Goal: Check status: Check status

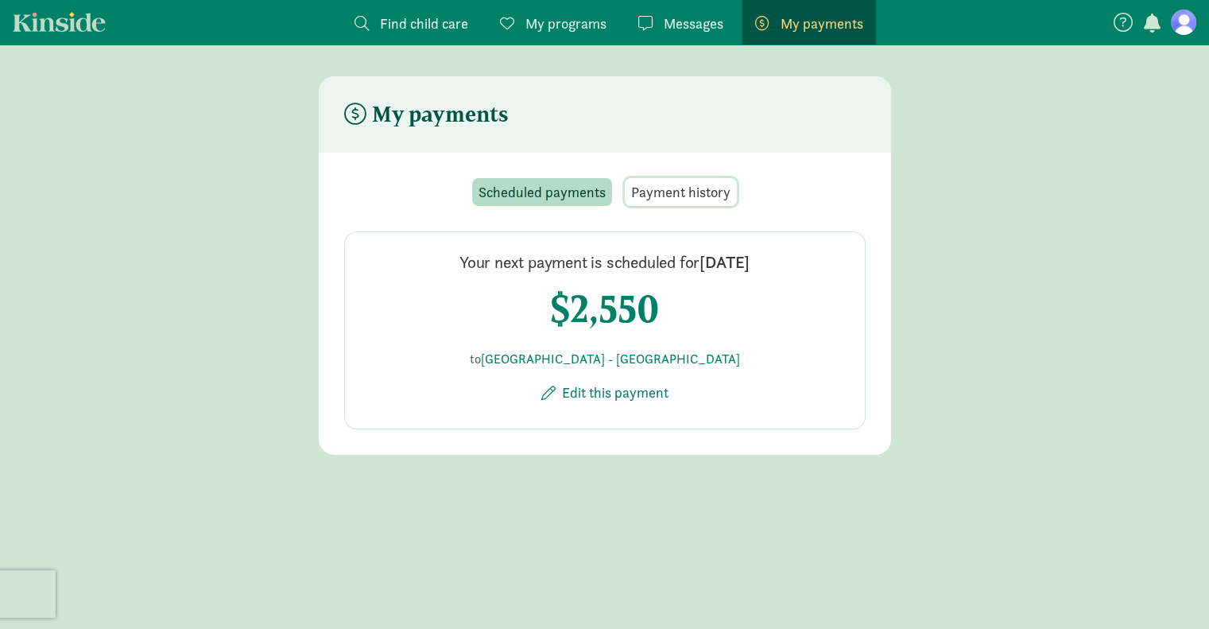
click at [714, 193] on span "Payment history" at bounding box center [680, 191] width 99 height 21
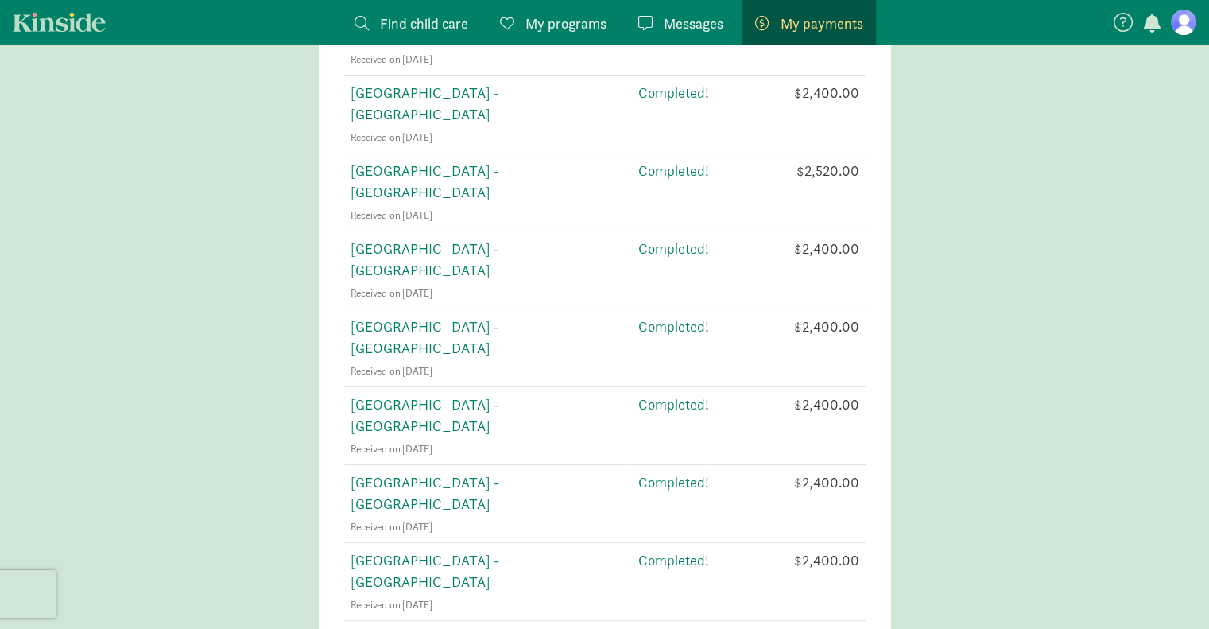
scroll to position [495, 0]
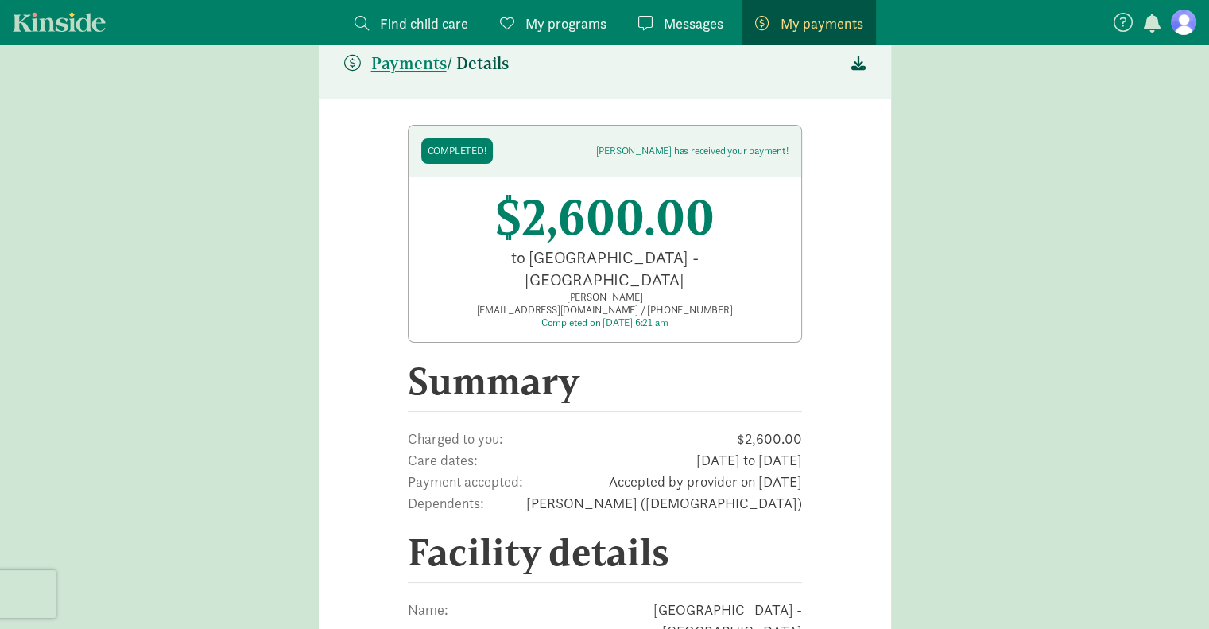
scroll to position [49, 0]
click at [860, 64] on icon at bounding box center [859, 63] width 14 height 14
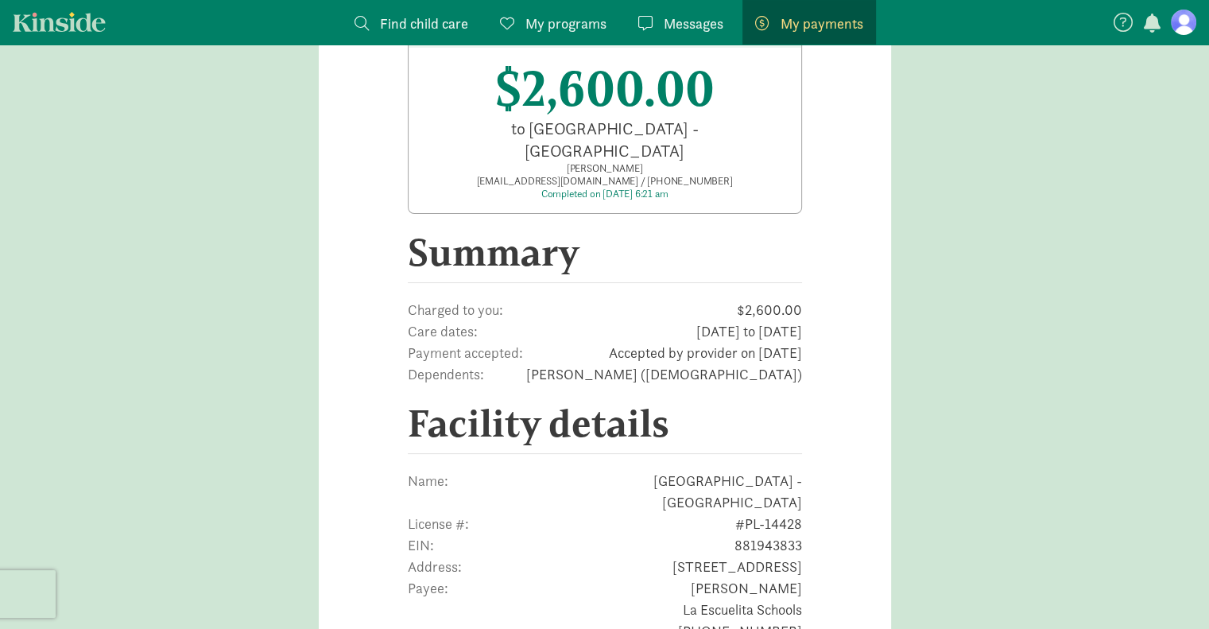
scroll to position [109, 0]
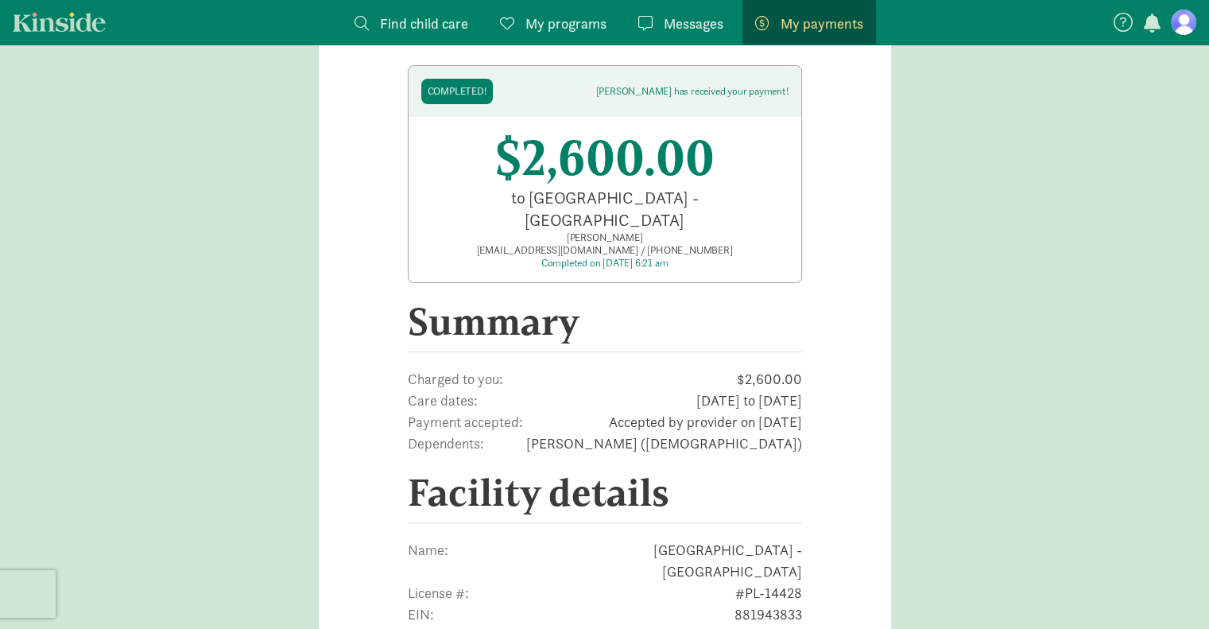
click at [914, 209] on main "Payments / Details Completed! [PERSON_NAME] has received your payment! $2,600.0…" at bounding box center [604, 569] width 1209 height 1205
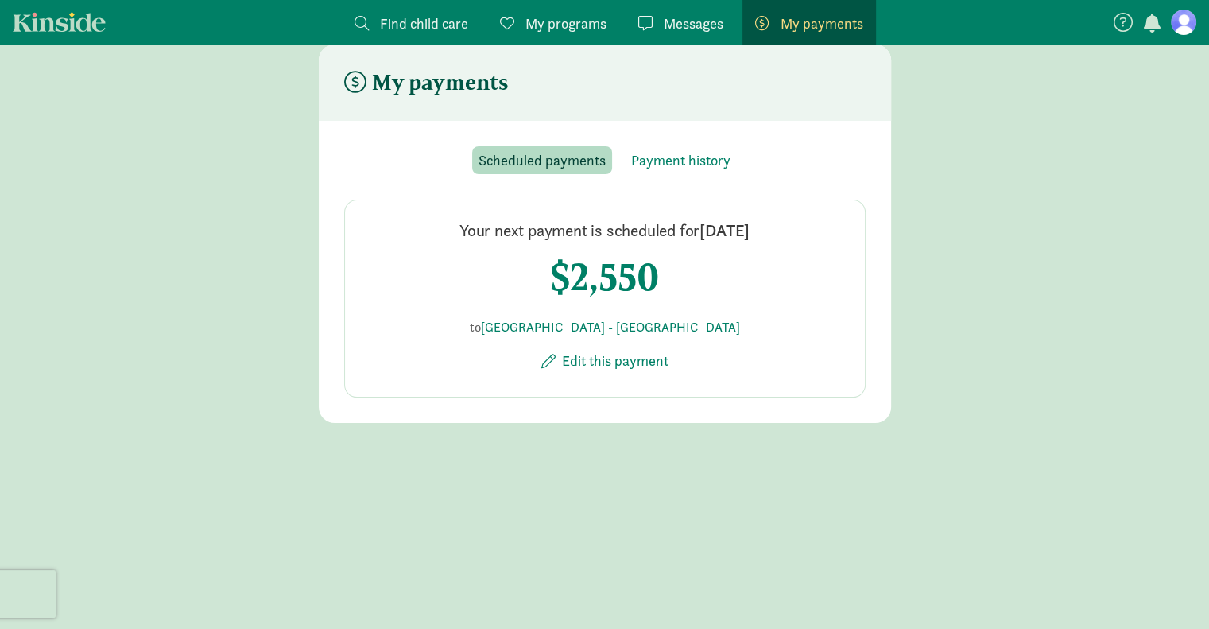
scroll to position [32, 0]
click at [638, 165] on span "Payment history" at bounding box center [680, 159] width 99 height 21
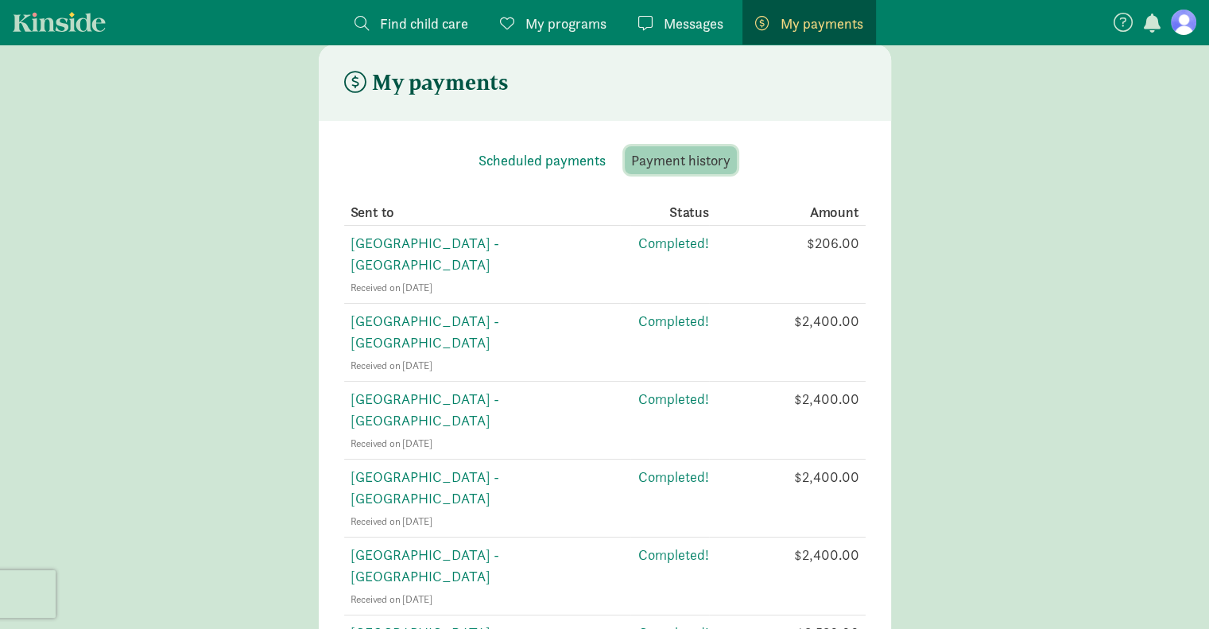
scroll to position [461, 0]
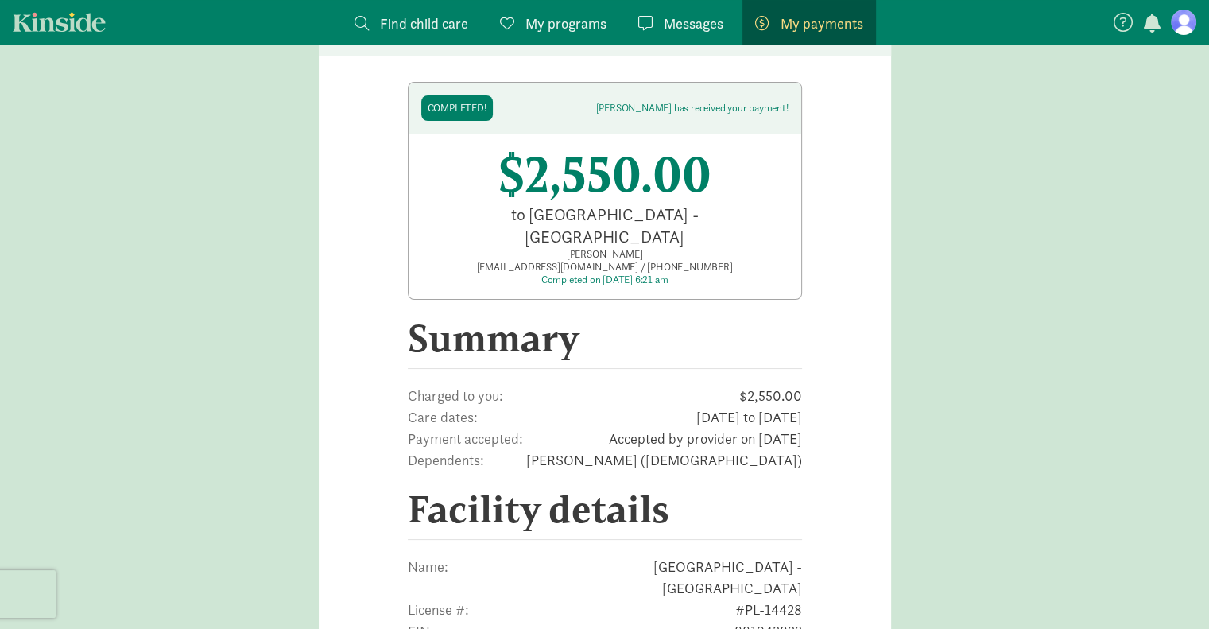
scroll to position [91, 0]
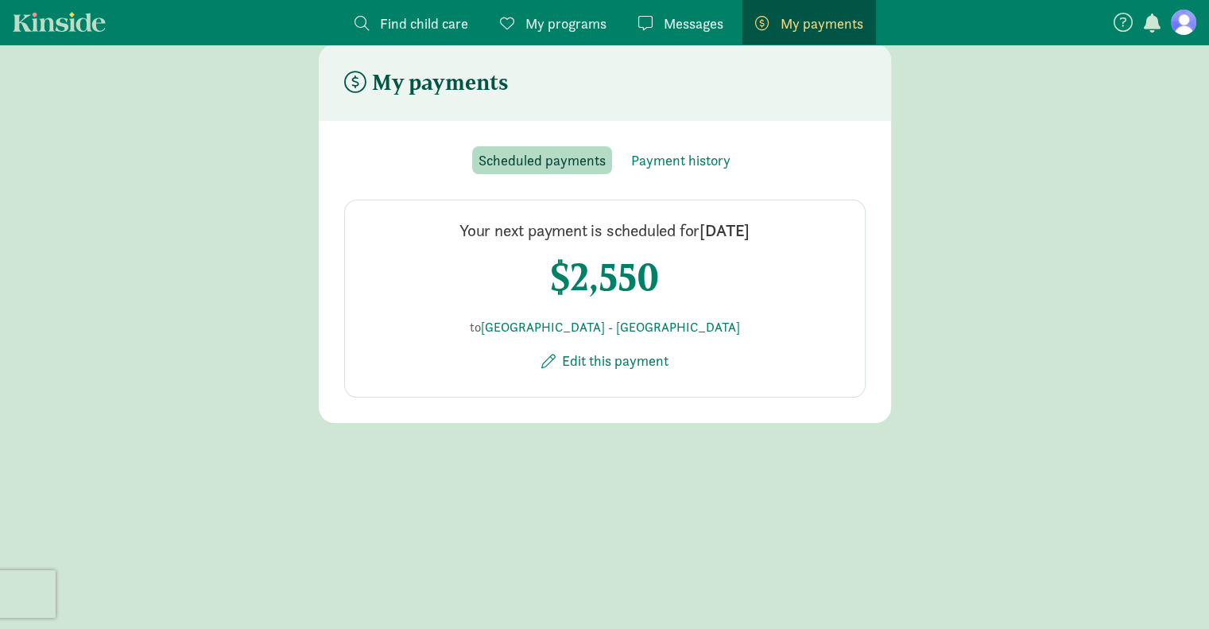
scroll to position [32, 0]
click at [663, 165] on span "Payment history" at bounding box center [680, 159] width 99 height 21
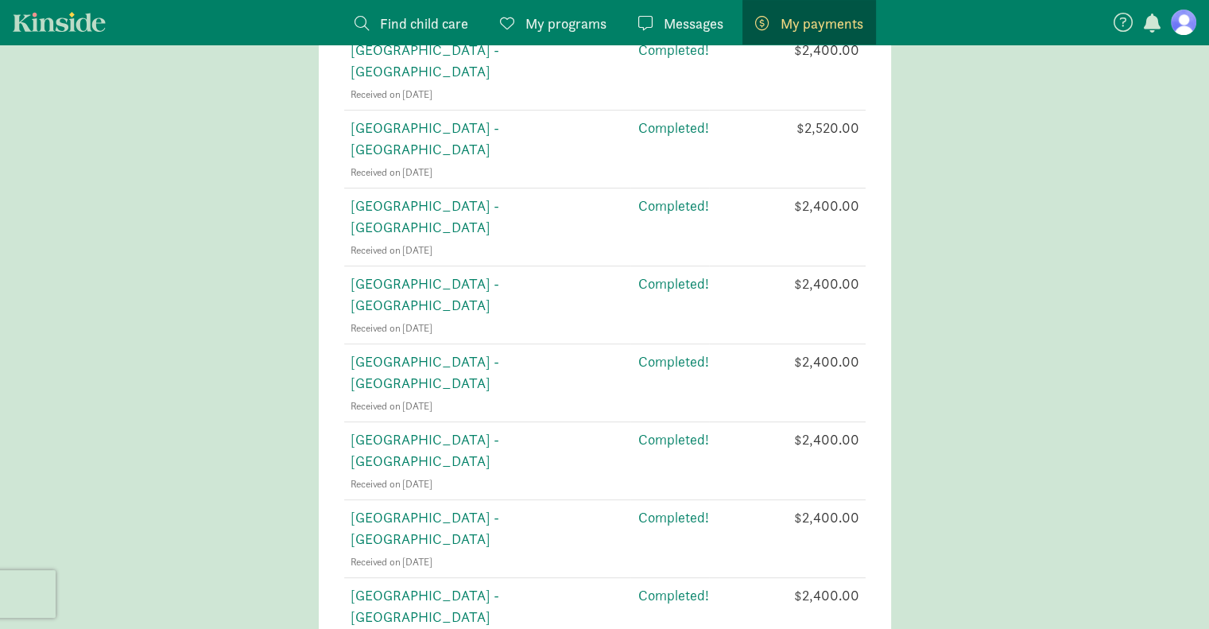
scroll to position [537, 0]
click at [499, 585] on span "[GEOGRAPHIC_DATA] - [GEOGRAPHIC_DATA]" at bounding box center [425, 605] width 149 height 40
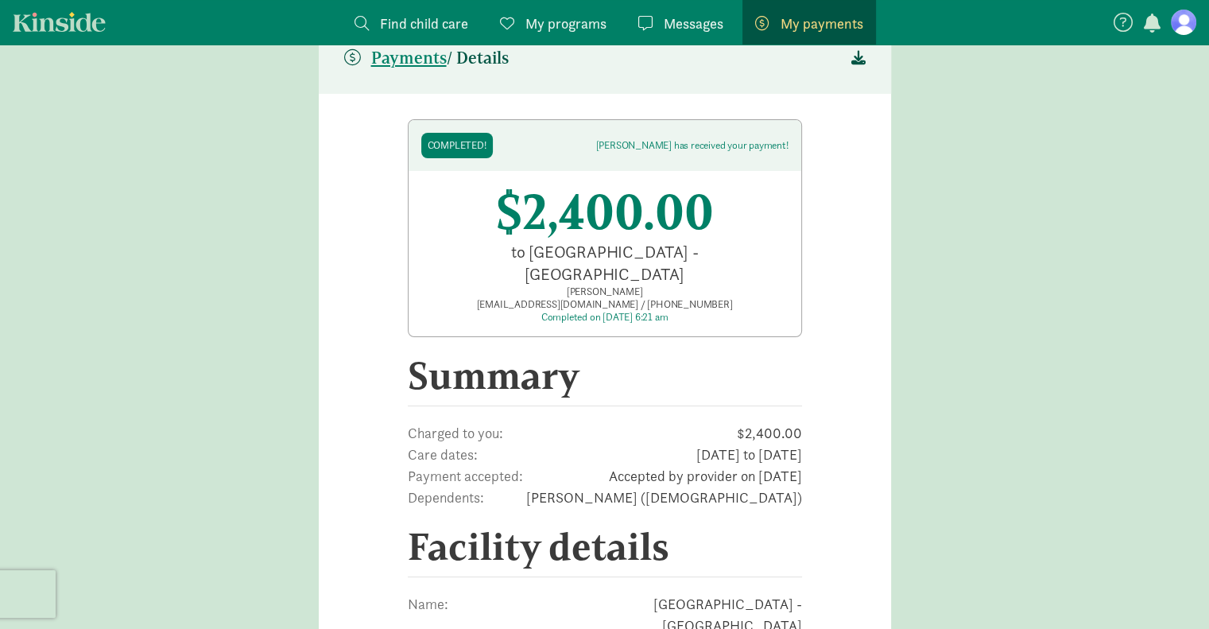
scroll to position [49, 0]
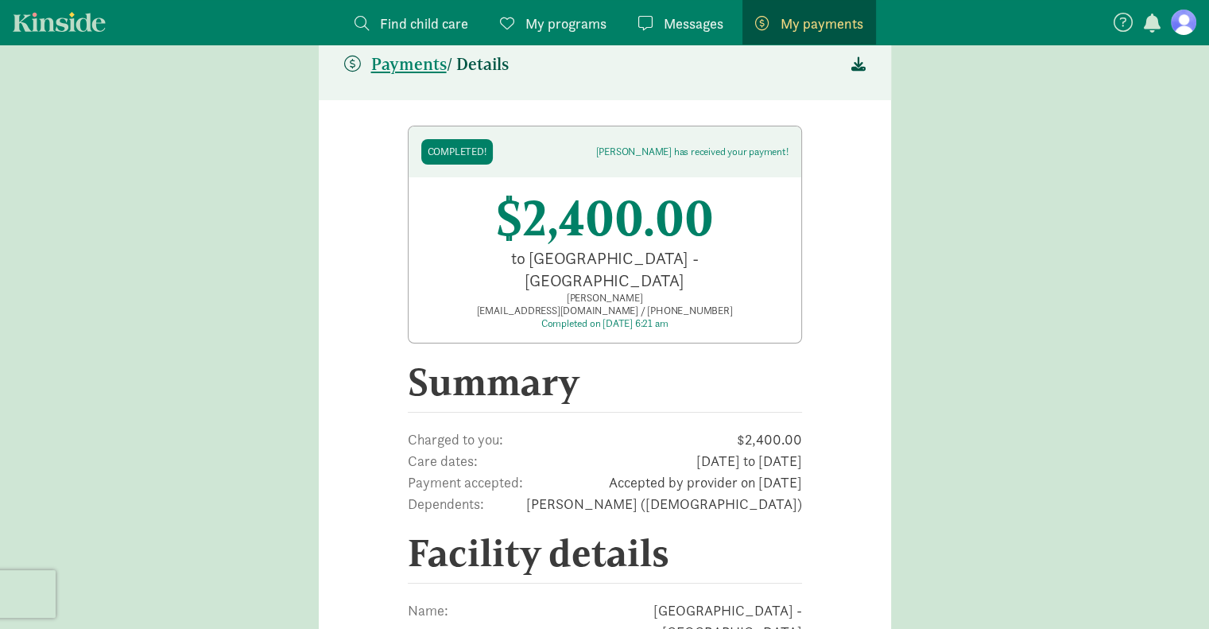
click at [859, 64] on icon at bounding box center [859, 63] width 14 height 14
click at [1104, 180] on main "Payments / Details Completed! [PERSON_NAME] has received your payment! $2,400.0…" at bounding box center [604, 551] width 1209 height 1047
click at [1191, 17] on figure at bounding box center [1183, 22] width 25 height 25
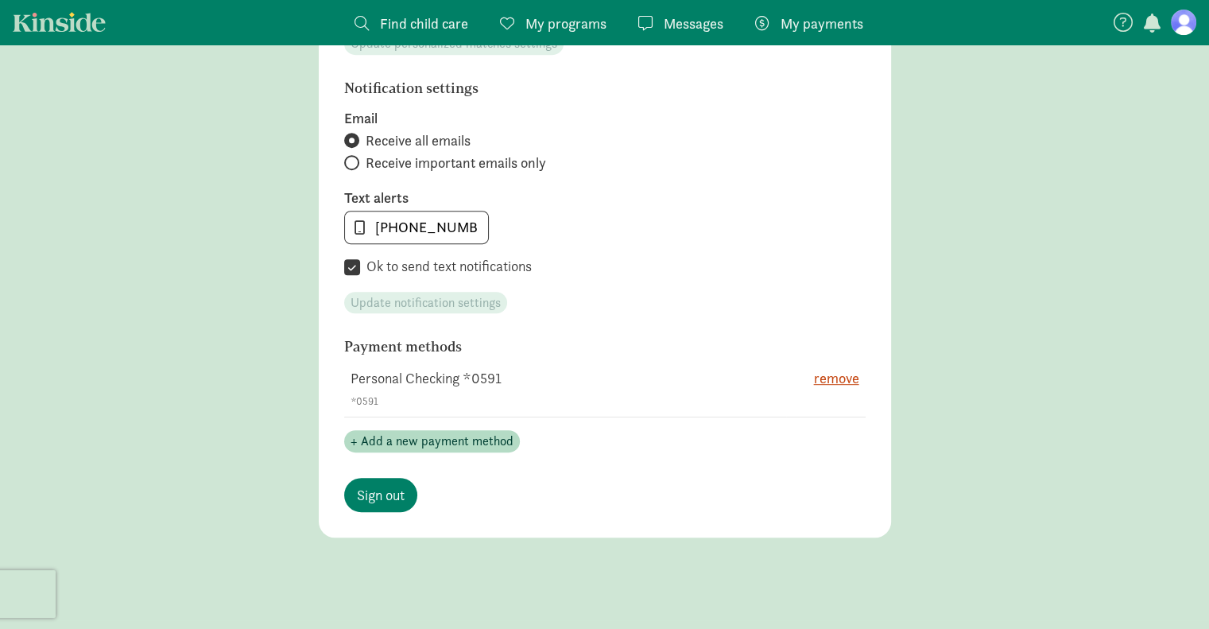
scroll to position [767, 0]
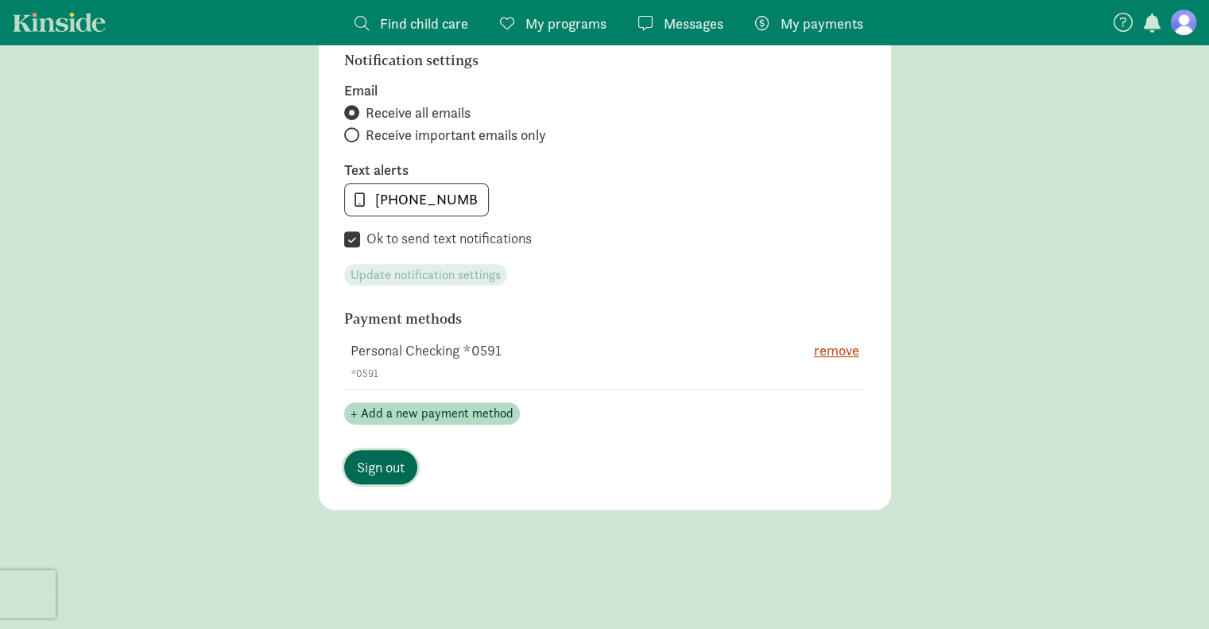
click at [383, 468] on span "Sign out" at bounding box center [381, 466] width 48 height 21
